Goal: Information Seeking & Learning: Learn about a topic

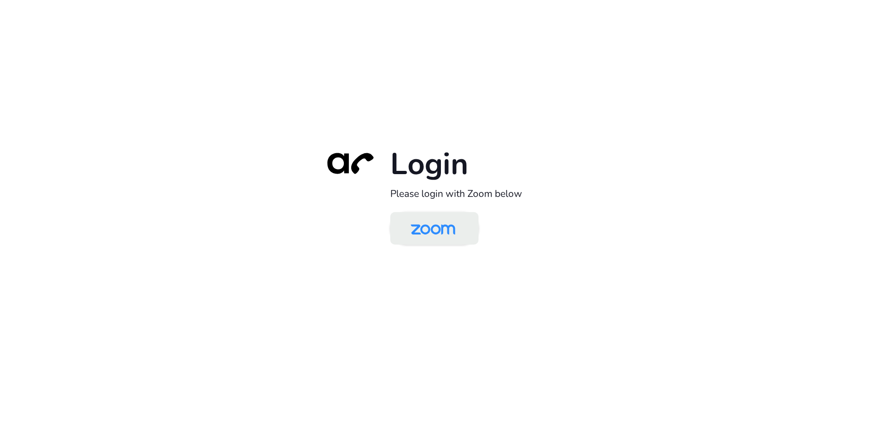
drag, startPoint x: 0, startPoint y: 0, endPoint x: 461, endPoint y: 237, distance: 518.2
click at [461, 237] on img at bounding box center [433, 229] width 64 height 30
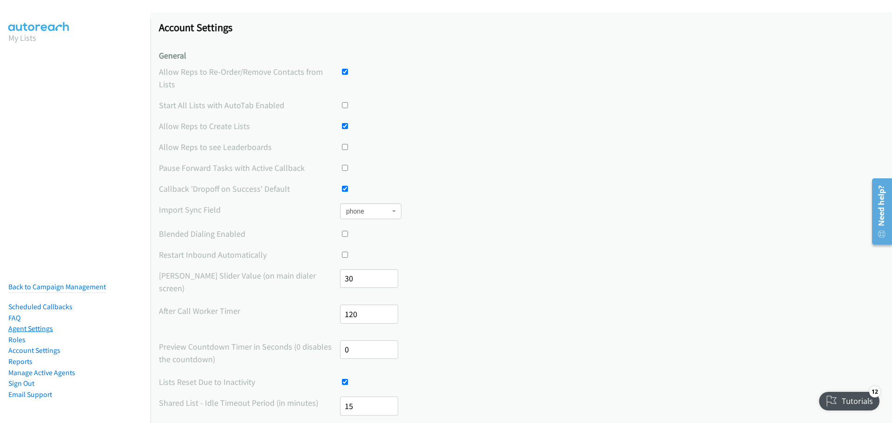
click at [34, 324] on link "Agent Settings" at bounding box center [30, 328] width 45 height 9
click at [224, 99] on label "Start All Lists with AutoTab Enabled" at bounding box center [249, 105] width 181 height 13
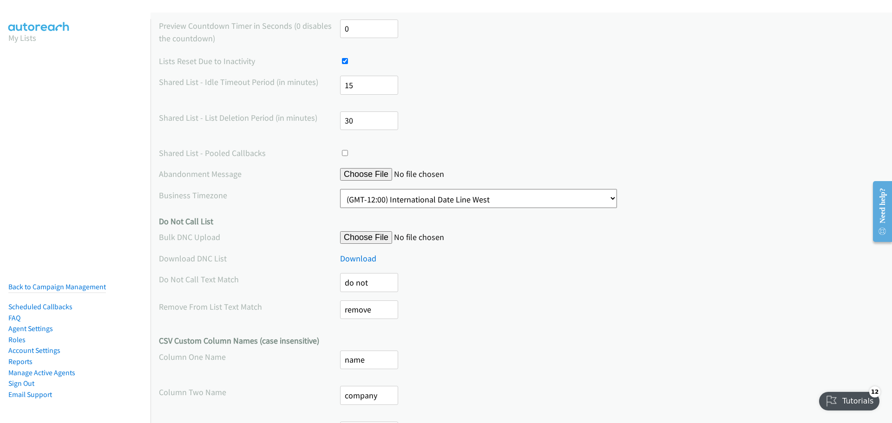
scroll to position [385, 0]
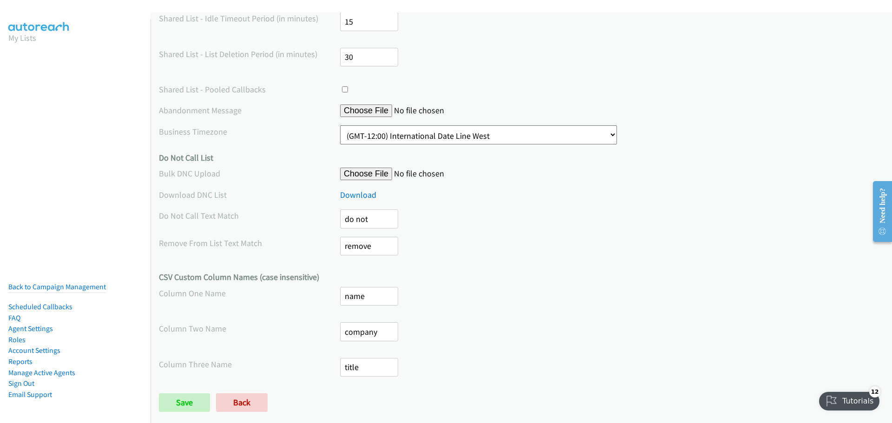
click at [231, 272] on h4 "CSV Custom Column Names (case insensitive)" at bounding box center [521, 277] width 725 height 11
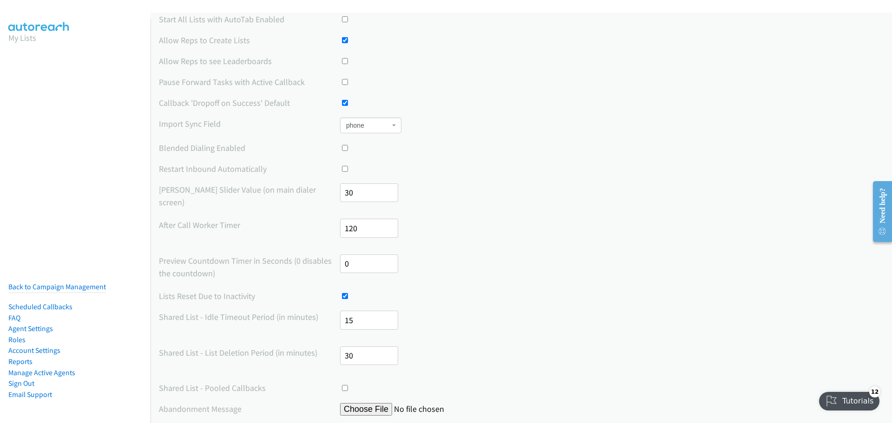
scroll to position [0, 0]
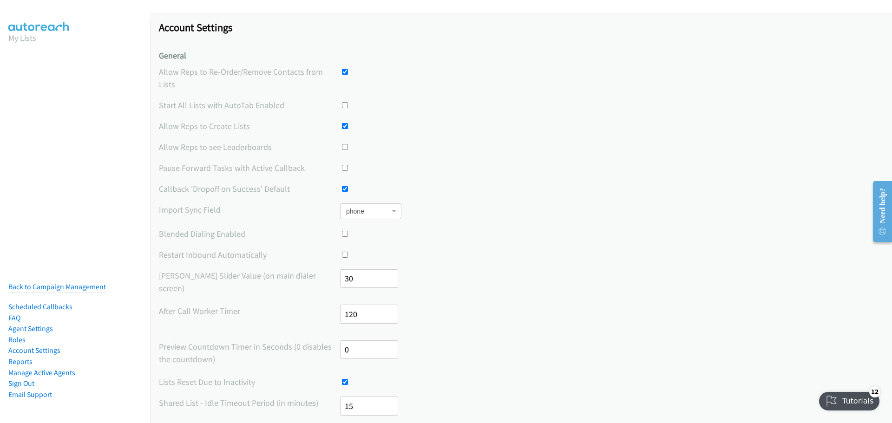
drag, startPoint x: 16, startPoint y: 310, endPoint x: 22, endPoint y: 309, distance: 6.1
click at [16, 314] on link "FAQ" at bounding box center [14, 318] width 12 height 9
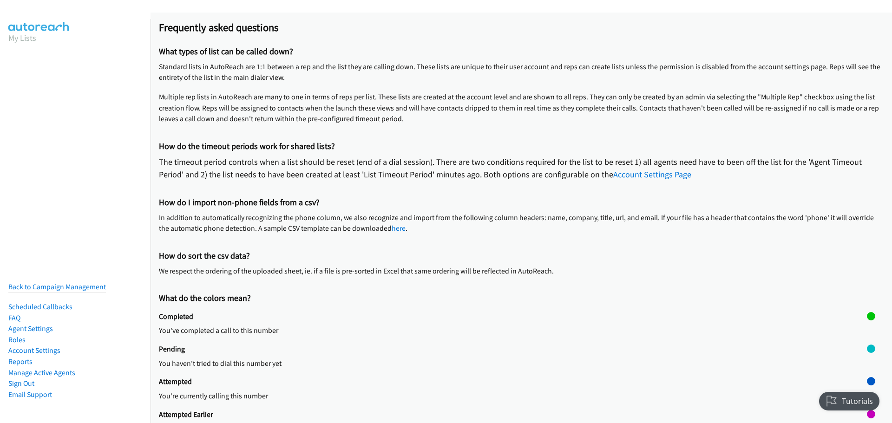
click at [268, 209] on div "How do I import non-phone fields from a csv? In addition to automatically recog…" at bounding box center [521, 219] width 725 height 53
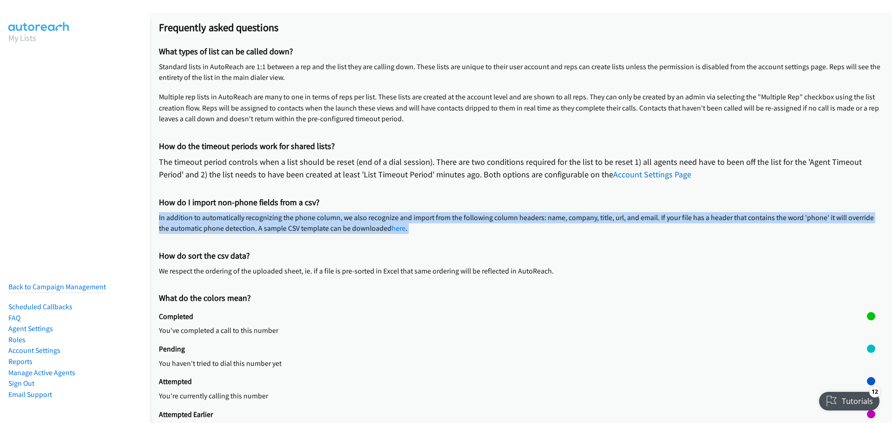
click at [268, 209] on div "How do I import non-phone fields from a csv? In addition to automatically recog…" at bounding box center [521, 219] width 725 height 53
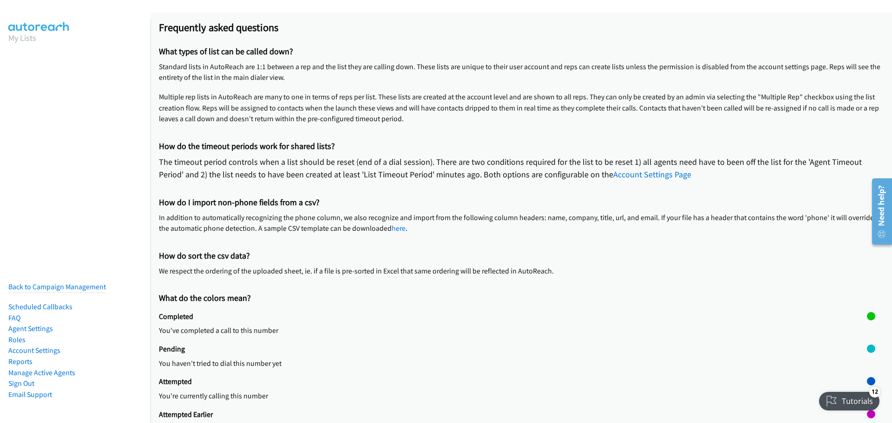
click at [271, 198] on h2 "How do I import non-phone fields from a csv?" at bounding box center [521, 203] width 725 height 11
click at [254, 276] on p "We respect the ordering of the uploaded sheet, ie. if a file is pre-sorted in E…" at bounding box center [521, 271] width 725 height 11
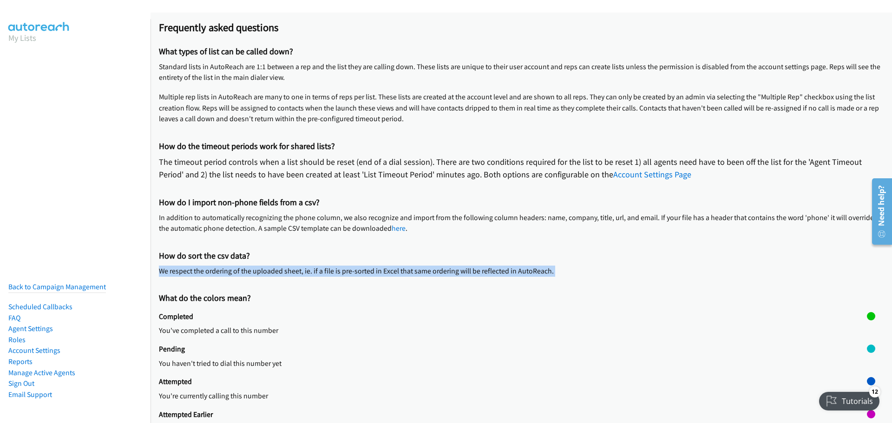
click at [254, 276] on p "We respect the ordering of the uploaded sheet, ie. if a file is pre-sorted in E…" at bounding box center [521, 271] width 725 height 11
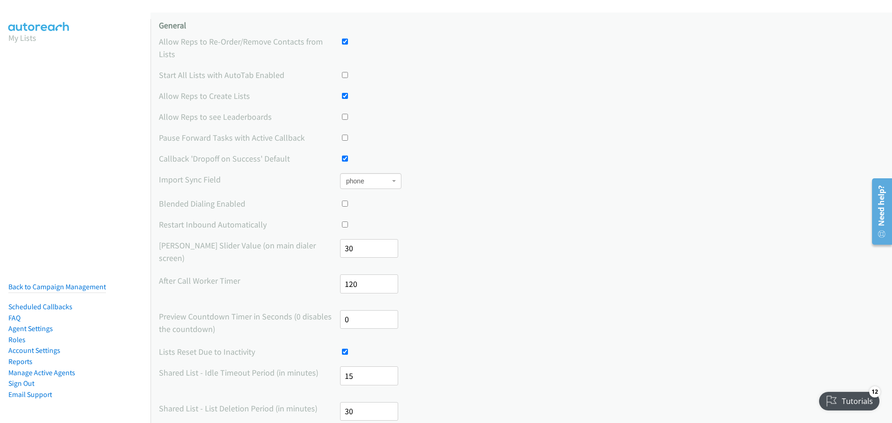
scroll to position [46, 0]
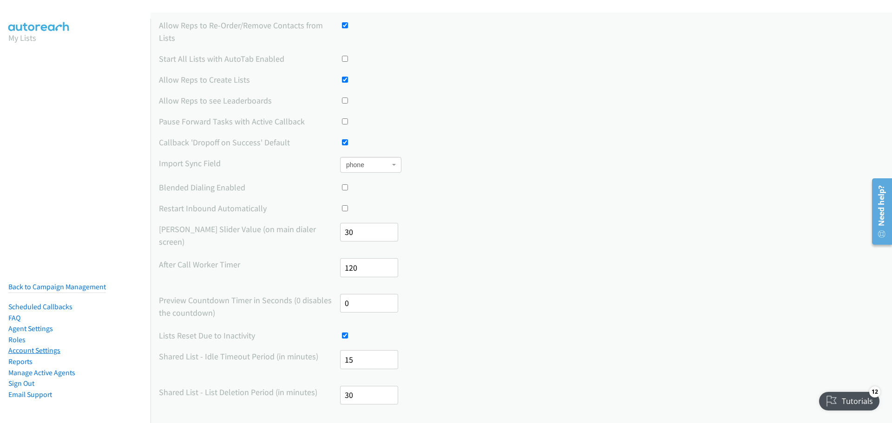
click at [27, 346] on link "Account Settings" at bounding box center [34, 350] width 52 height 9
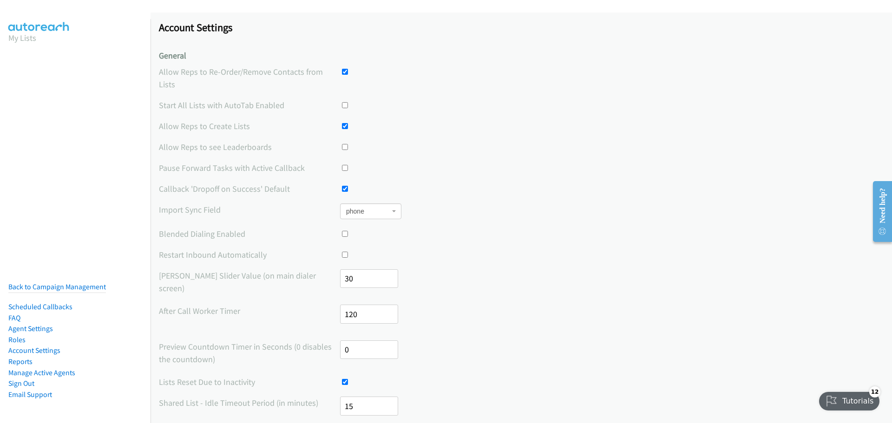
click at [837, 406] on div "Tutorials" at bounding box center [850, 401] width 62 height 19
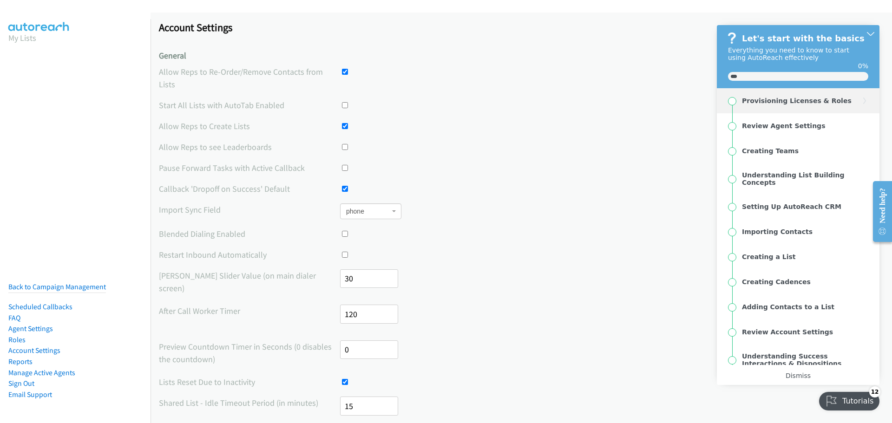
click at [795, 100] on div "Provisioning Licenses & Roles" at bounding box center [797, 100] width 110 height 7
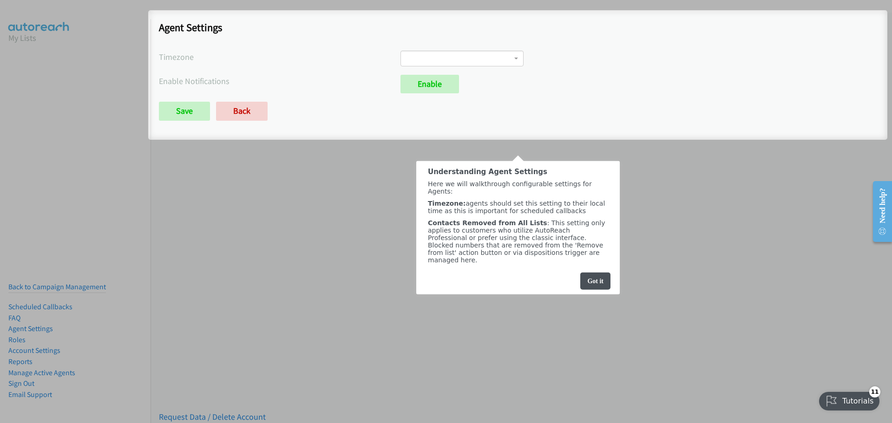
click at [483, 57] on div at bounding box center [446, 211] width 892 height 423
click at [581, 286] on div "Got it" at bounding box center [595, 280] width 30 height 17
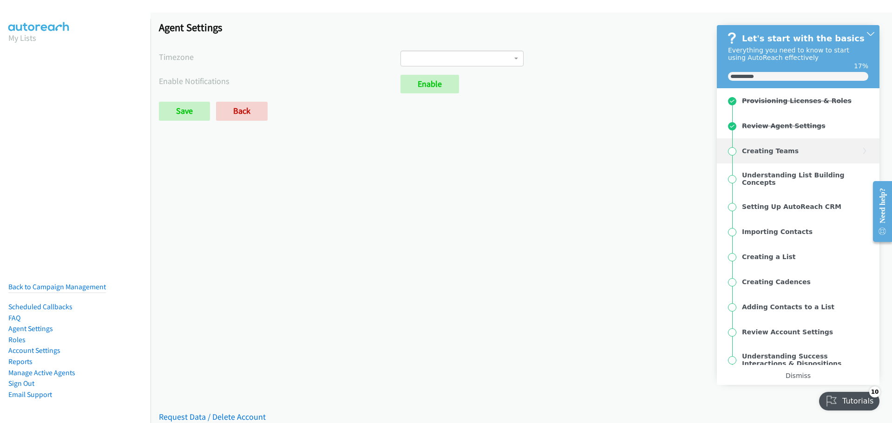
click at [798, 149] on div "Creating Teams" at bounding box center [799, 150] width 123 height 7
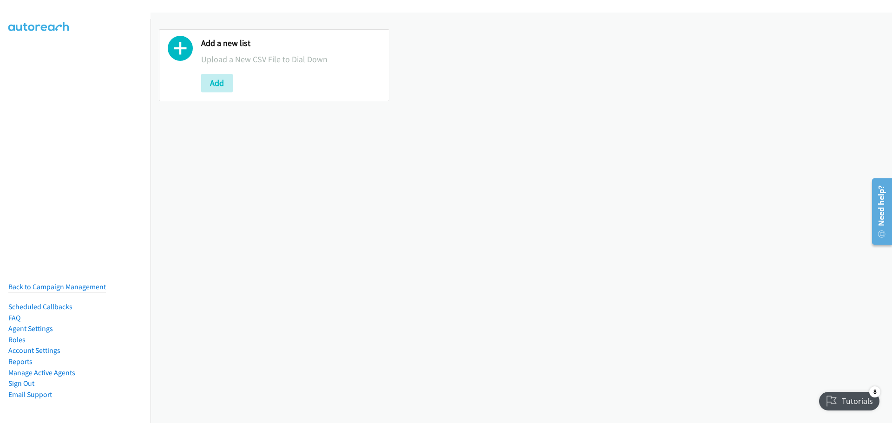
click at [40, 35] on aside "Back to Campaign Management Scheduled Callbacks FAQ Agent Settings Roles Accoun…" at bounding box center [75, 27] width 151 height 17
click at [217, 63] on p "Upload a New CSV File to Dial Down" at bounding box center [290, 59] width 179 height 13
click at [298, 66] on div "Add a new list Upload a New CSV File to Dial Down Add" at bounding box center [290, 65] width 179 height 54
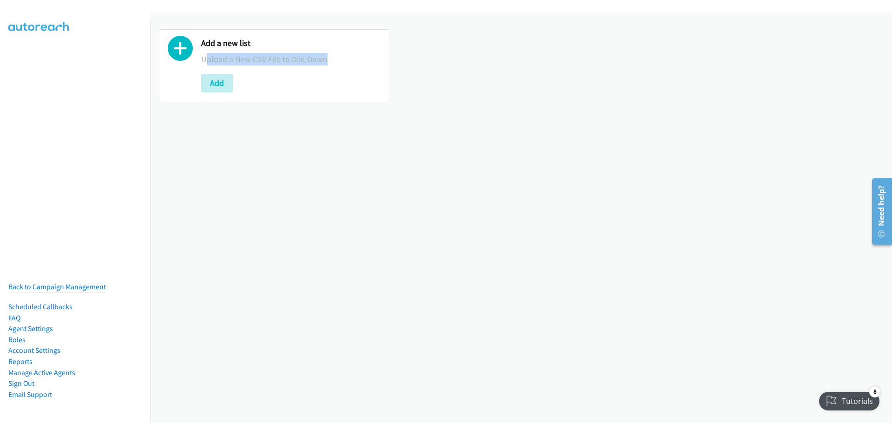
click at [298, 66] on div "Add a new list Upload a New CSV File to Dial Down Add" at bounding box center [290, 65] width 179 height 54
click at [317, 155] on div "Add a new list Upload a New CSV File to Dial Down Add" at bounding box center [522, 218] width 742 height 411
drag, startPoint x: 211, startPoint y: 90, endPoint x: 216, endPoint y: 97, distance: 8.4
click at [212, 90] on button "Add" at bounding box center [217, 83] width 32 height 19
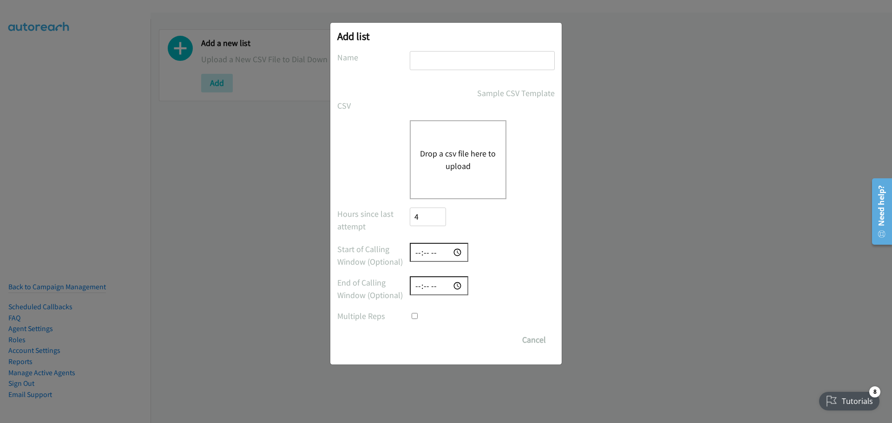
click at [364, 262] on label "Start of Calling Window (Optional)" at bounding box center [373, 255] width 73 height 25
click at [370, 291] on label "End of Calling Window (Optional)" at bounding box center [373, 289] width 73 height 25
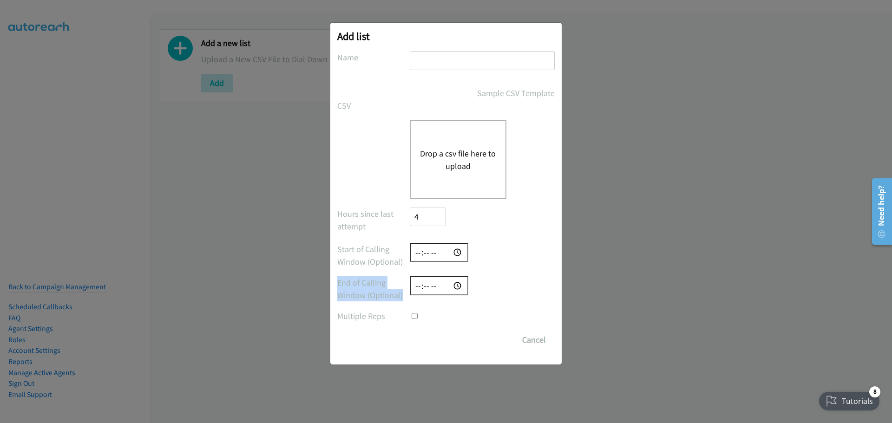
click at [370, 291] on label "End of Calling Window (Optional)" at bounding box center [373, 289] width 73 height 25
click at [415, 316] on input "checkbox" at bounding box center [415, 316] width 6 height 6
checkbox input "true"
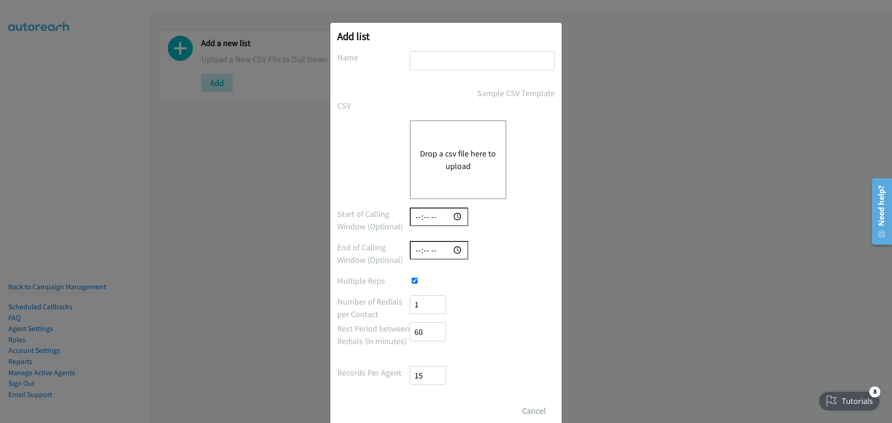
click at [428, 310] on input "1" at bounding box center [428, 305] width 36 height 19
click at [434, 310] on input "1" at bounding box center [428, 305] width 36 height 19
click at [434, 309] on input "1" at bounding box center [428, 305] width 36 height 19
click at [435, 301] on input "2" at bounding box center [428, 305] width 36 height 19
type input "1"
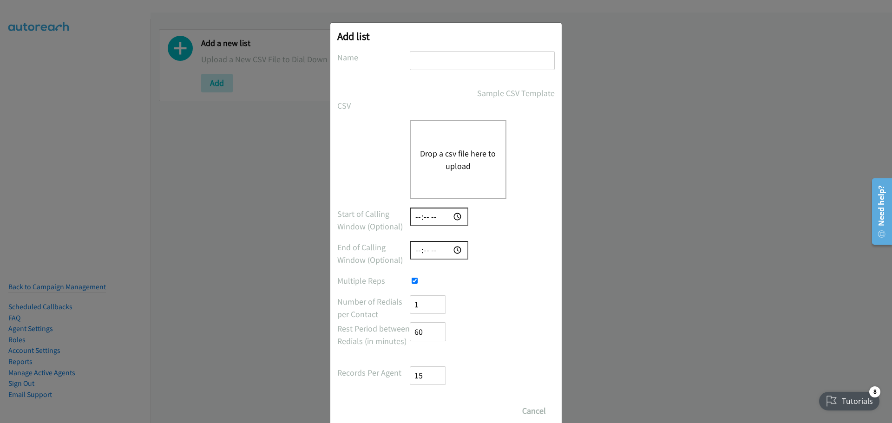
click at [432, 308] on input "1" at bounding box center [428, 305] width 36 height 19
click at [357, 328] on label "Rest Period between Redials (in minutes)" at bounding box center [373, 335] width 73 height 25
click at [356, 345] on label "Rest Period between Redials (in minutes)" at bounding box center [373, 335] width 73 height 25
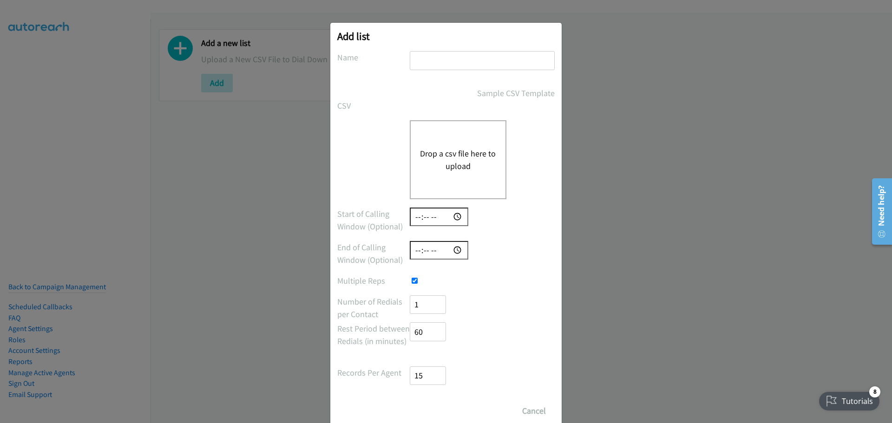
click at [372, 371] on label "Records Per Agent" at bounding box center [373, 373] width 73 height 13
click at [430, 372] on input "15" at bounding box center [428, 376] width 36 height 19
click at [431, 372] on input "16" at bounding box center [428, 376] width 36 height 19
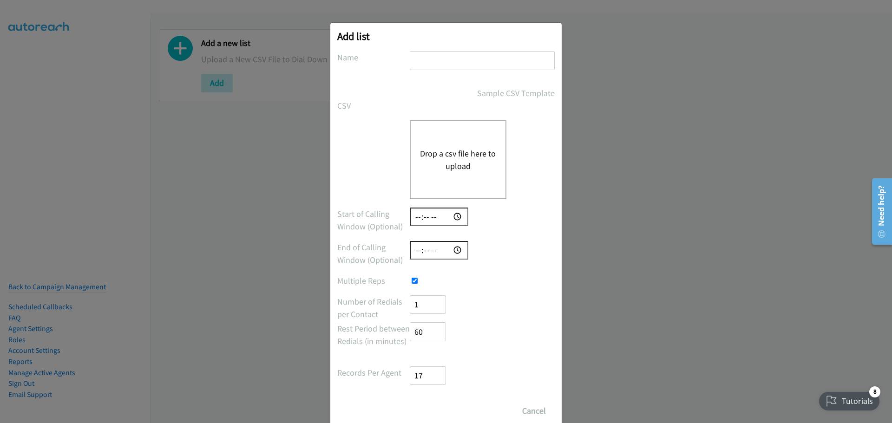
type input "17"
click at [431, 372] on input "17" at bounding box center [428, 376] width 36 height 19
click at [452, 63] on input "text" at bounding box center [482, 60] width 145 height 19
click at [521, 301] on div "Rest Period between Redials (in minutes) 60" at bounding box center [446, 323] width 218 height 54
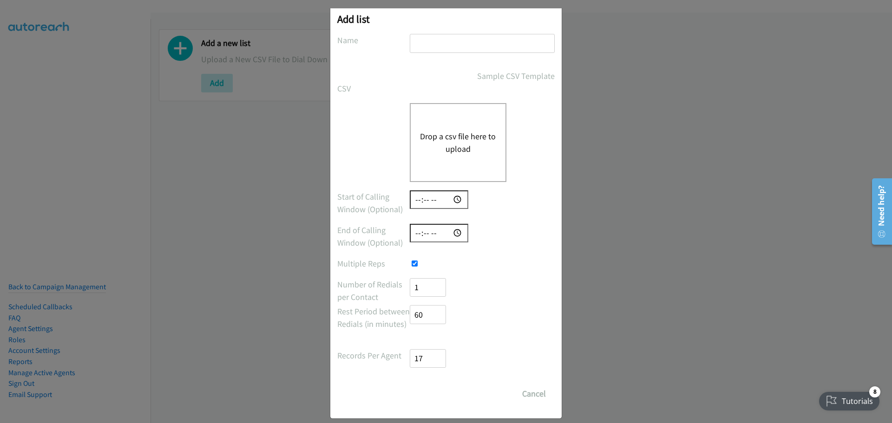
scroll to position [27, 0]
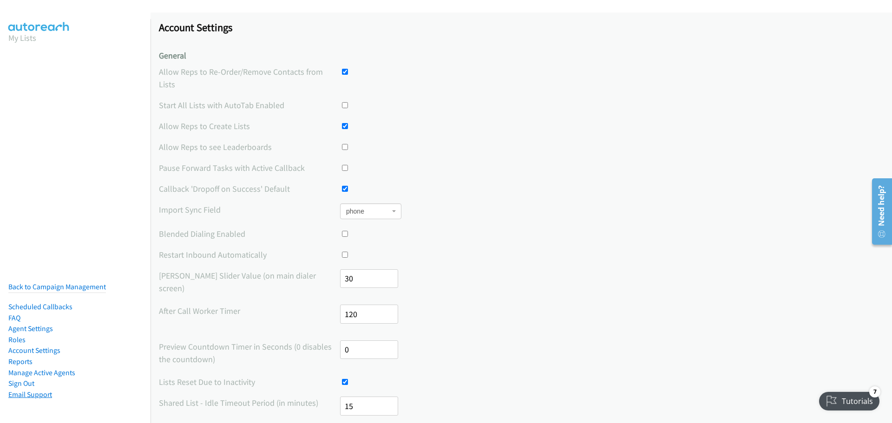
click at [26, 390] on link "Email Support" at bounding box center [30, 394] width 44 height 9
click at [501, 346] on div "Preview Countdown Timer in Seconds (0 disables the countdown) 0" at bounding box center [521, 354] width 725 height 27
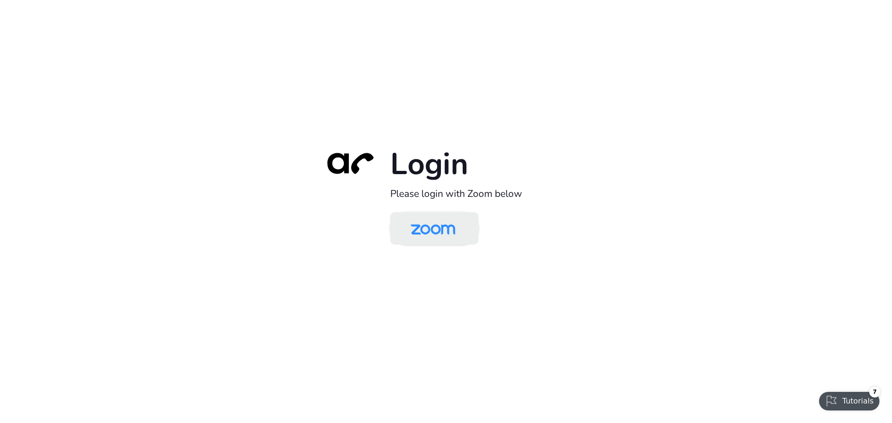
click at [423, 229] on img at bounding box center [433, 229] width 64 height 30
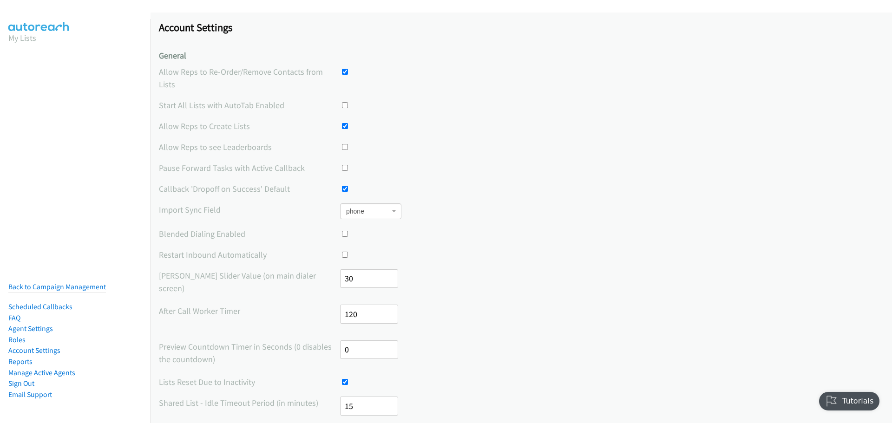
click at [22, 390] on link "Email Support" at bounding box center [30, 394] width 44 height 9
drag, startPoint x: 0, startPoint y: 0, endPoint x: 22, endPoint y: 390, distance: 391.0
click at [26, 346] on link "Account Settings" at bounding box center [34, 350] width 52 height 9
click at [43, 346] on link "Account Settings" at bounding box center [34, 350] width 52 height 9
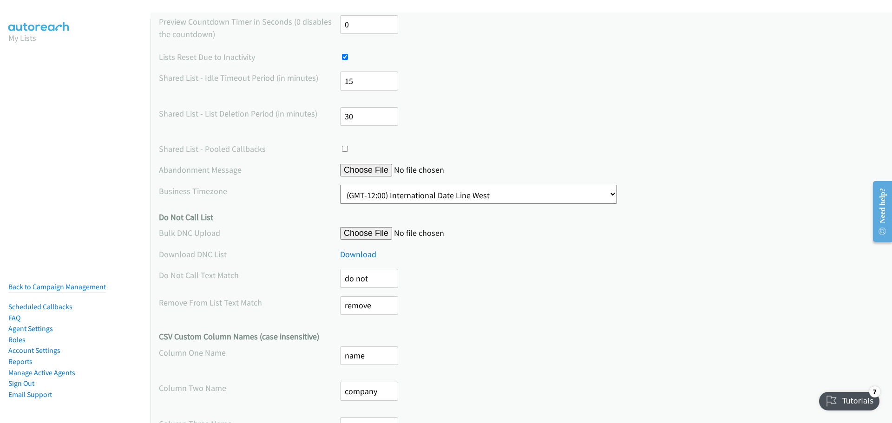
scroll to position [385, 0]
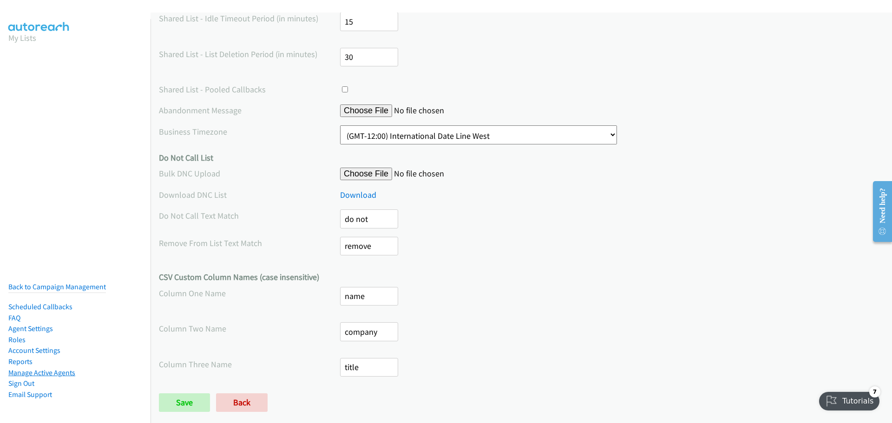
click at [35, 369] on link "Manage Active Agents" at bounding box center [41, 373] width 67 height 9
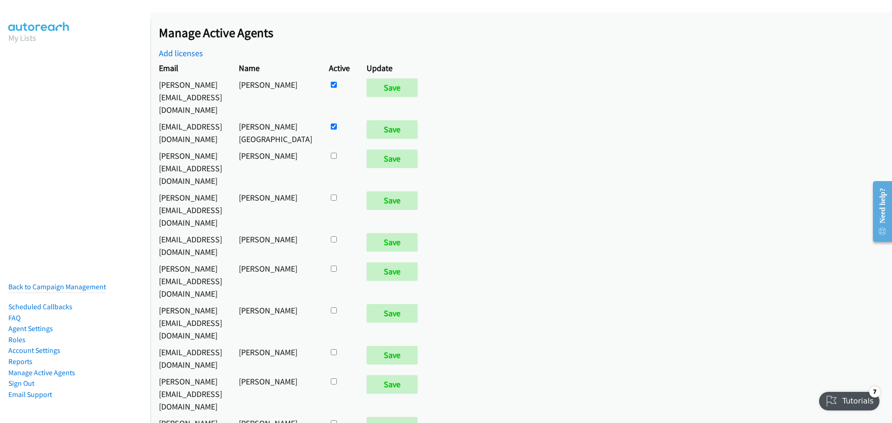
click at [366, 51] on div "Manage Active Agents Add licenses" at bounding box center [525, 42] width 733 height 34
click at [12, 314] on link "FAQ" at bounding box center [14, 318] width 12 height 9
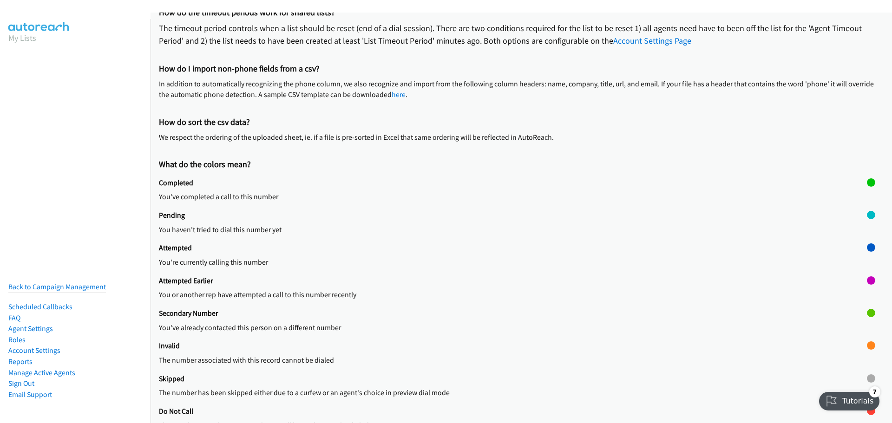
scroll to position [248, 0]
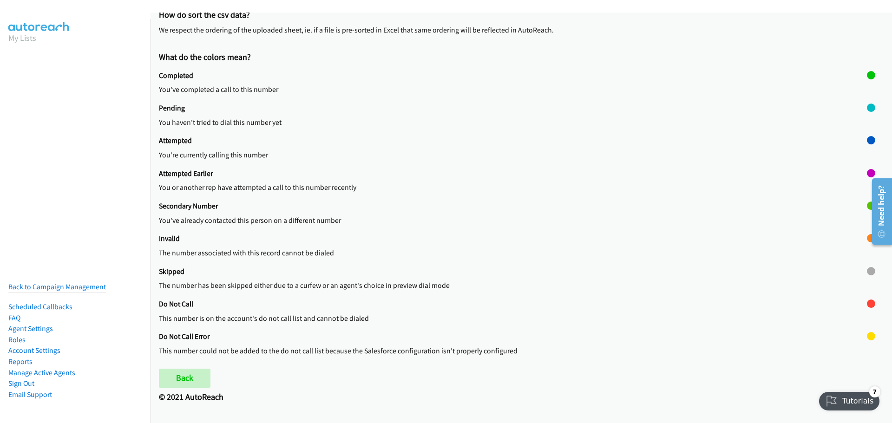
click at [311, 313] on p "This number is on the account's do not call list and cannot be dialed" at bounding box center [513, 318] width 708 height 11
click at [301, 332] on h2 "Do Not Call Error" at bounding box center [513, 336] width 708 height 9
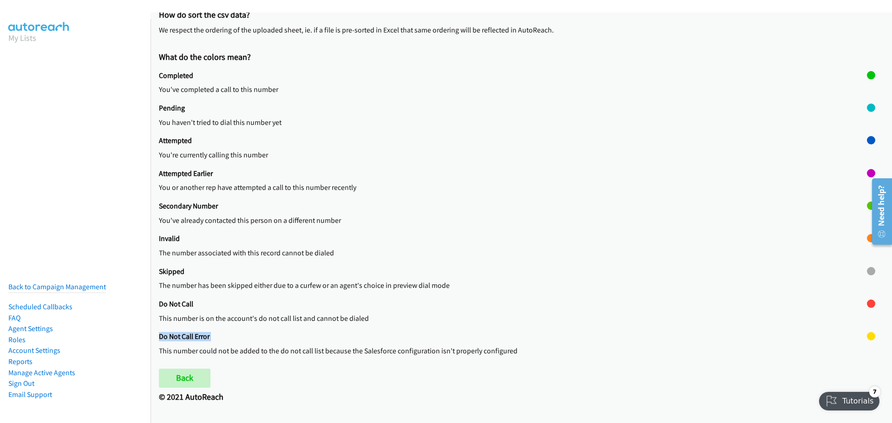
click at [301, 332] on h2 "Do Not Call Error" at bounding box center [513, 336] width 708 height 9
click at [300, 346] on p "This number could not be added to the do not call list because the Salesforce c…" at bounding box center [513, 351] width 708 height 11
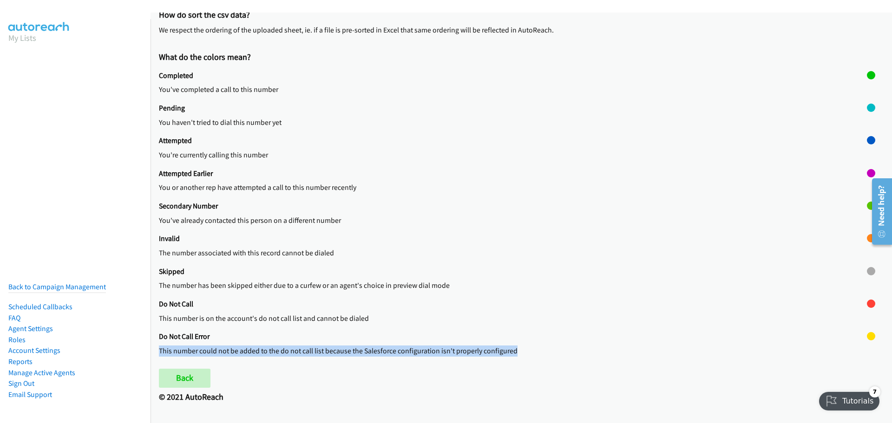
click at [300, 346] on p "This number could not be added to the do not call list because the Salesforce c…" at bounding box center [513, 351] width 708 height 11
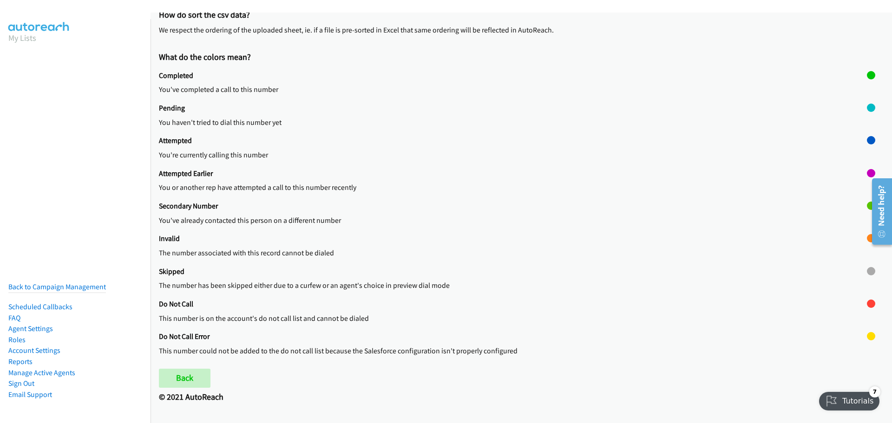
click at [246, 184] on p "You or another rep have attempted a call to this number recently" at bounding box center [513, 187] width 708 height 11
click at [246, 185] on p "You or another rep have attempted a call to this number recently" at bounding box center [513, 187] width 708 height 11
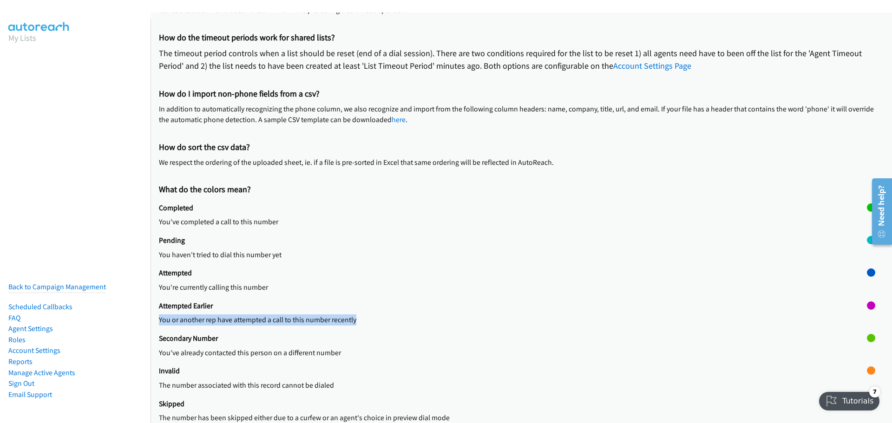
scroll to position [0, 0]
